Goal: Transaction & Acquisition: Download file/media

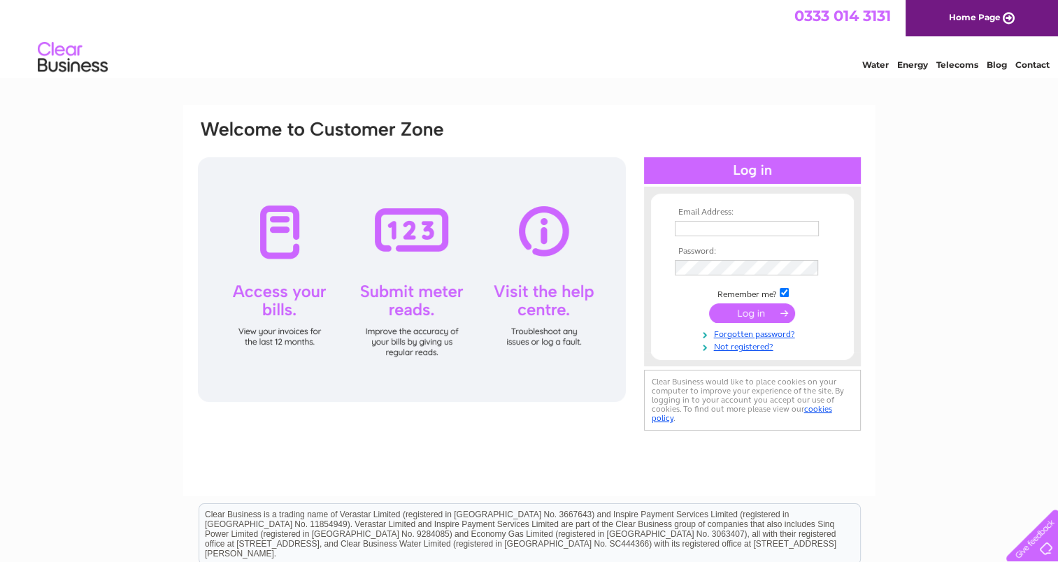
type input "[PERSON_NAME][EMAIL_ADDRESS][DOMAIN_NAME]"
click at [735, 316] on input "submit" at bounding box center [752, 314] width 86 height 20
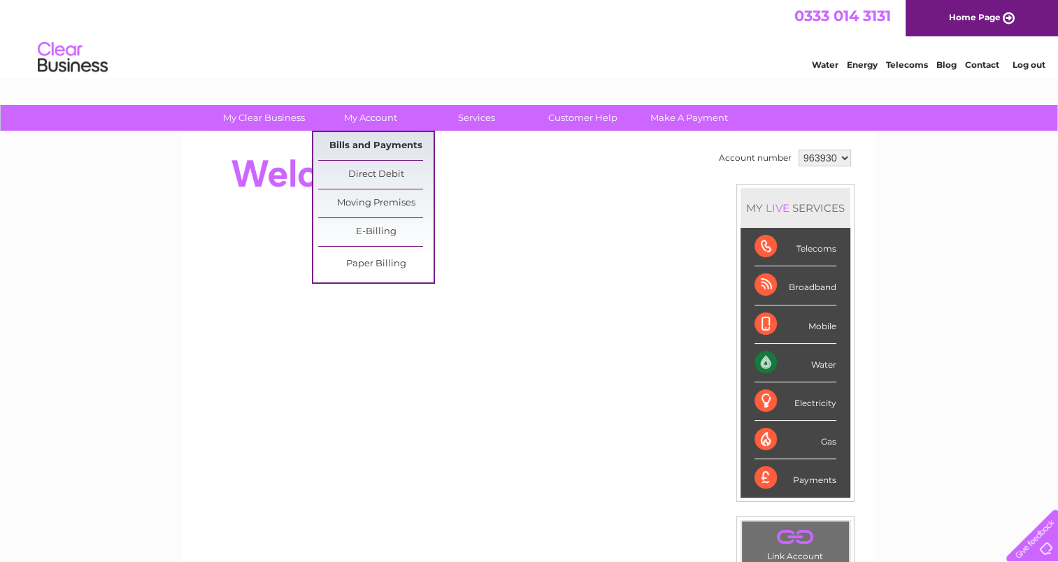
click at [373, 157] on link "Bills and Payments" at bounding box center [375, 146] width 115 height 28
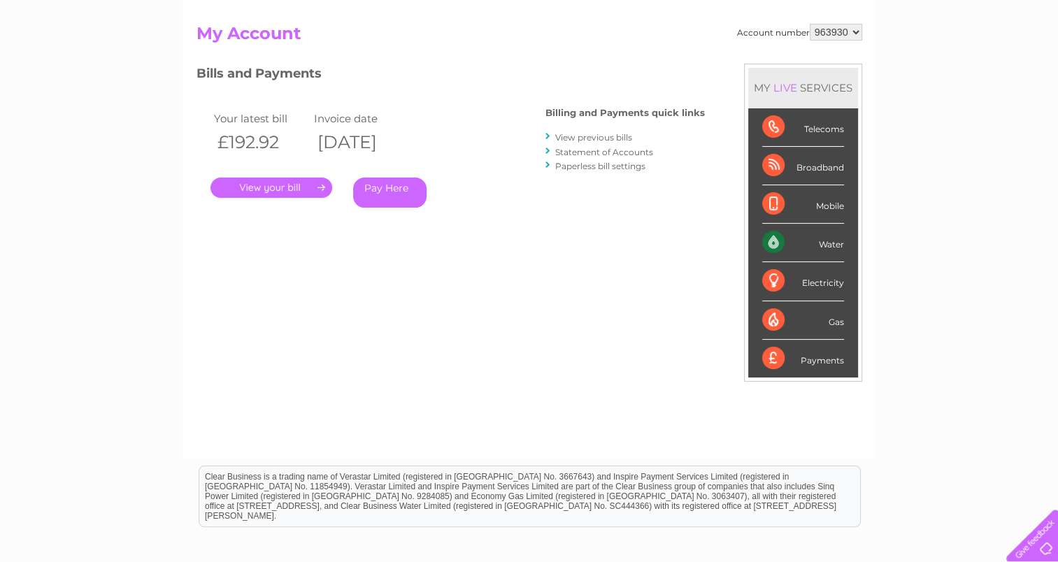
scroll to position [140, 0]
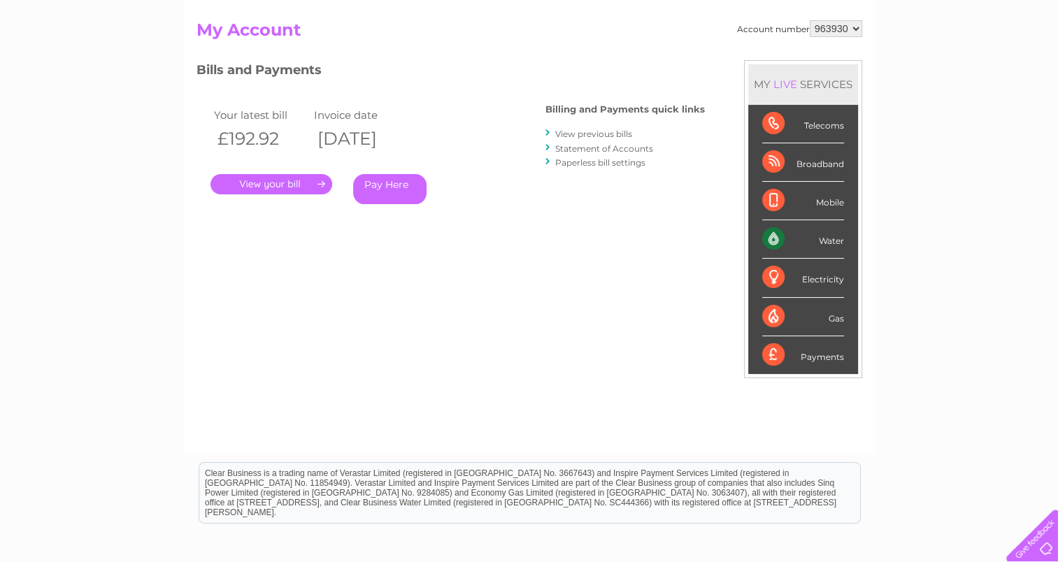
click at [604, 136] on link "View previous bills" at bounding box center [593, 134] width 77 height 10
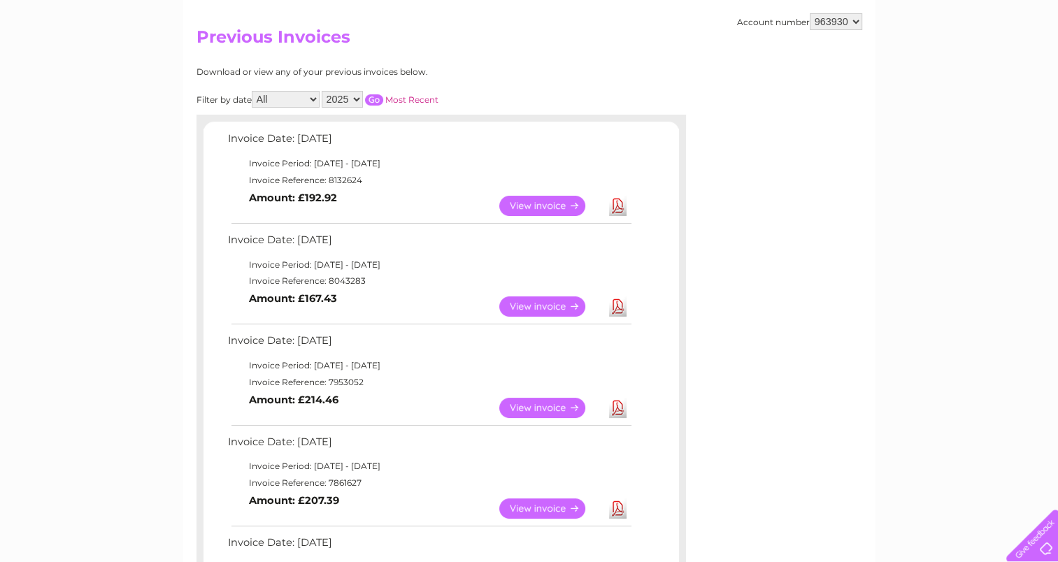
scroll to position [140, 0]
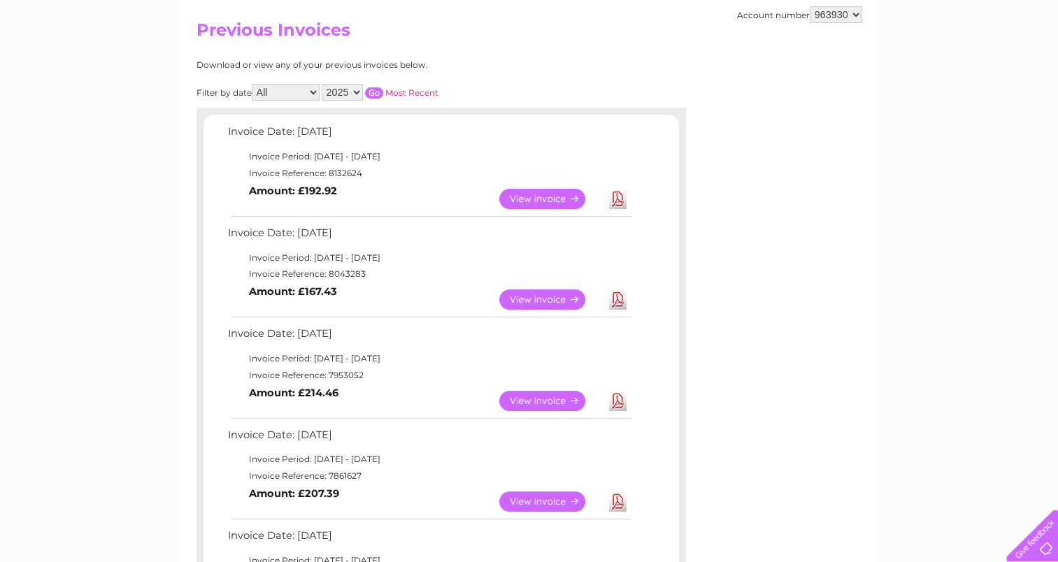
click at [621, 197] on link "Download" at bounding box center [617, 199] width 17 height 20
